Goal: Task Accomplishment & Management: Complete application form

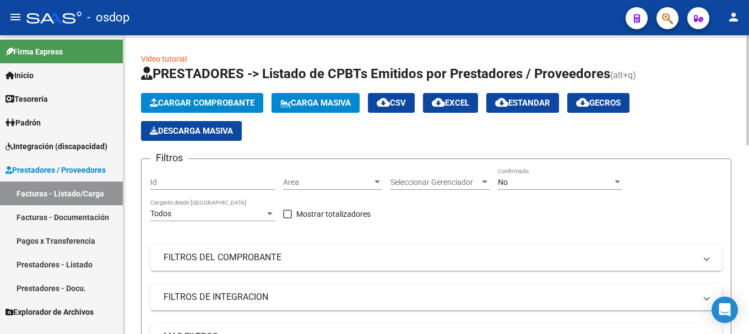
click at [207, 99] on span "Cargar Comprobante" at bounding box center [202, 103] width 105 height 10
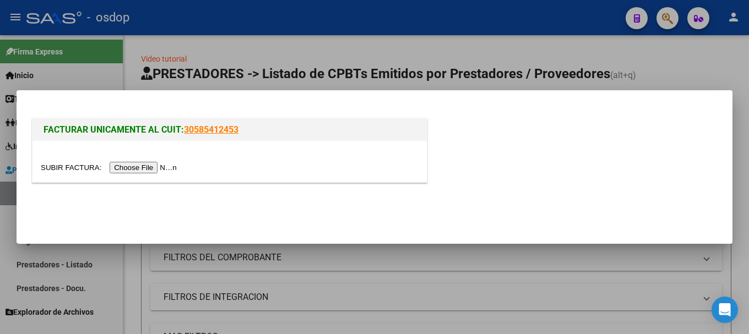
click at [148, 166] on input "file" at bounding box center [110, 168] width 139 height 12
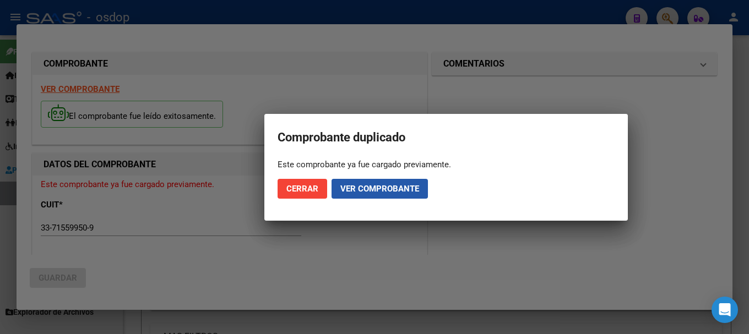
click at [357, 184] on span "Ver comprobante" at bounding box center [379, 189] width 79 height 10
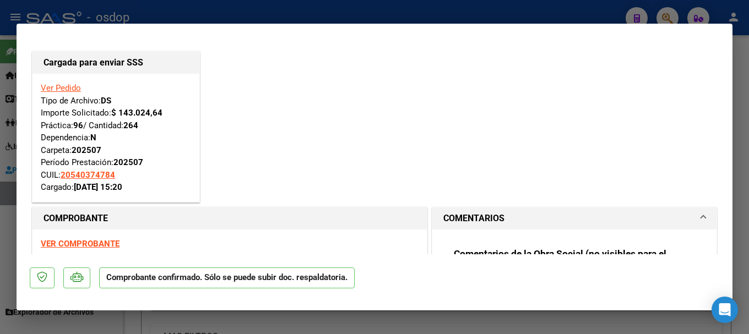
click at [277, 9] on div at bounding box center [374, 167] width 749 height 334
type input "$ 0,00"
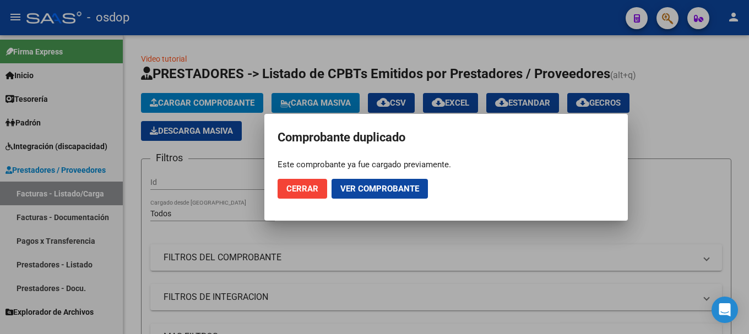
click at [309, 186] on span "Cerrar" at bounding box center [302, 189] width 32 height 10
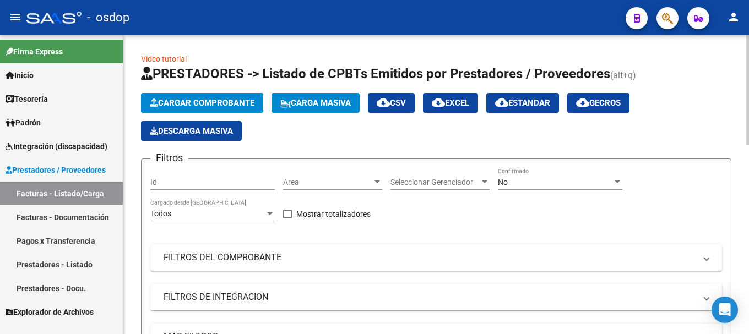
click at [219, 100] on span "Cargar Comprobante" at bounding box center [202, 103] width 105 height 10
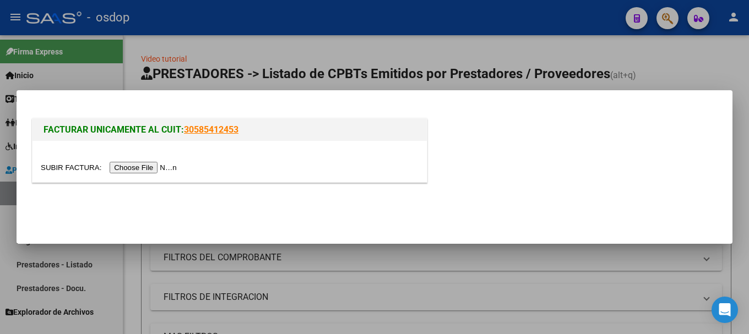
click at [148, 169] on input "file" at bounding box center [110, 168] width 139 height 12
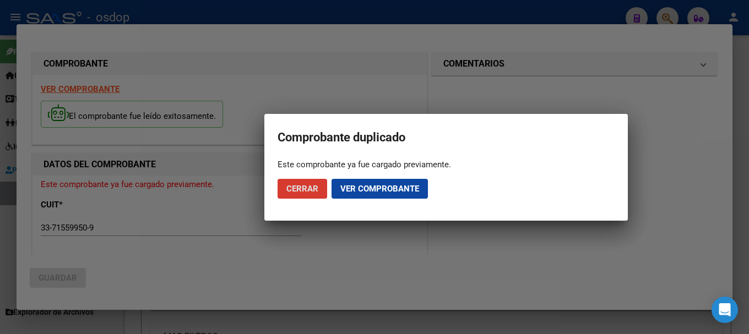
click at [286, 188] on span "Cerrar" at bounding box center [302, 189] width 32 height 10
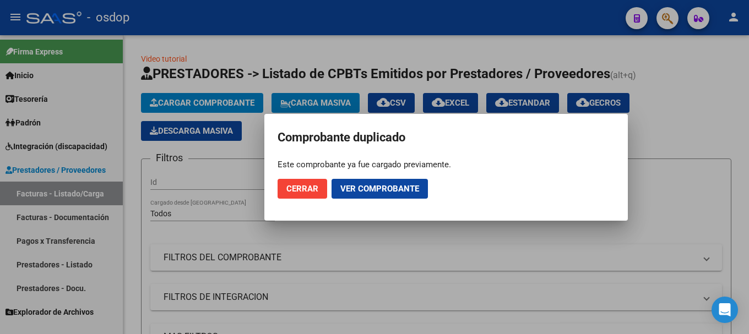
click at [372, 88] on div at bounding box center [374, 167] width 749 height 334
